Goal: Check status: Check status

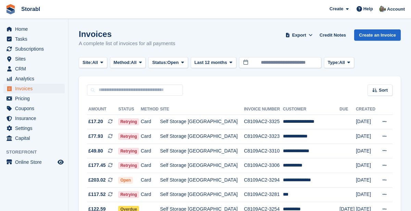
click at [22, 28] on span "Home" at bounding box center [35, 29] width 41 height 10
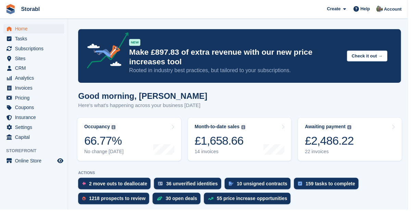
click at [364, 143] on link "Awaiting payment The total outstanding balance on all open invoices. £2,486.22 …" at bounding box center [352, 140] width 104 height 43
